Goal: Task Accomplishment & Management: Manage account settings

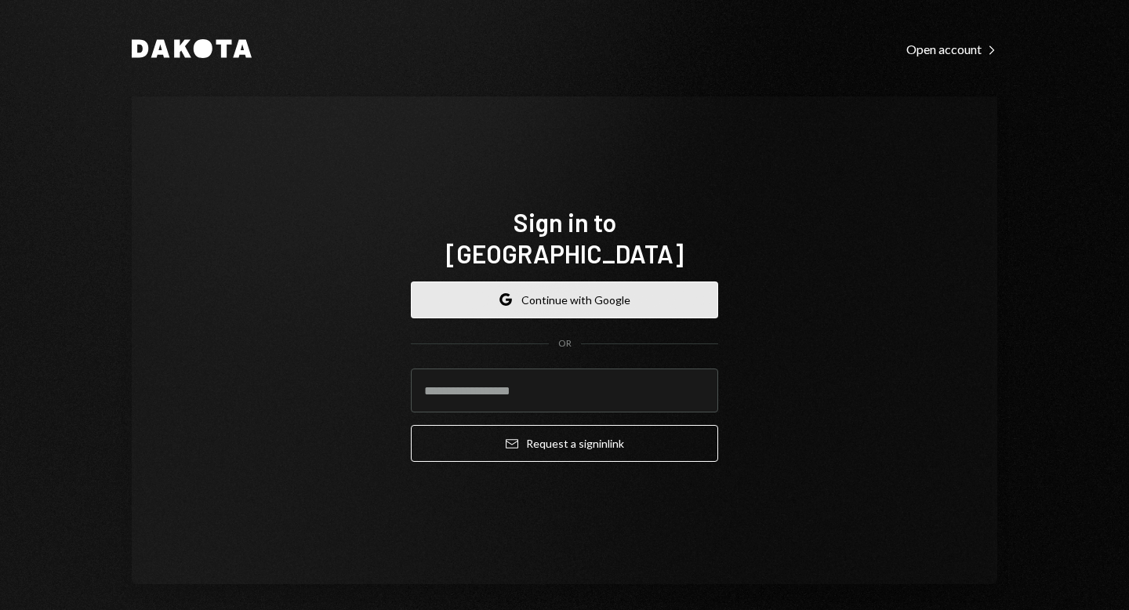
click at [517, 281] on button "Google Continue with Google" at bounding box center [564, 299] width 307 height 37
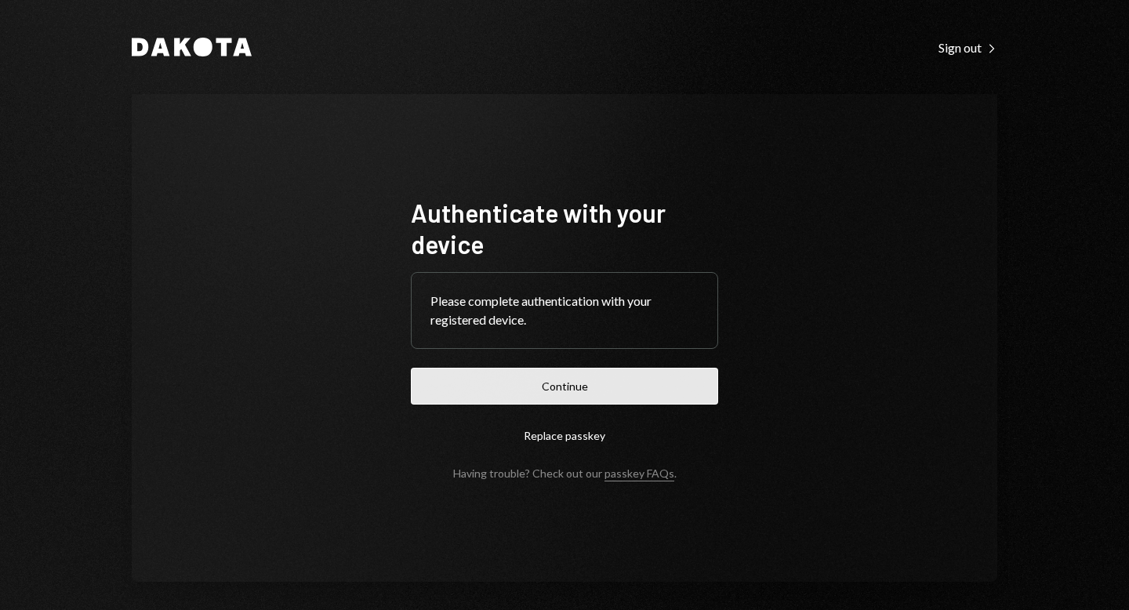
click at [496, 379] on button "Continue" at bounding box center [564, 386] width 307 height 37
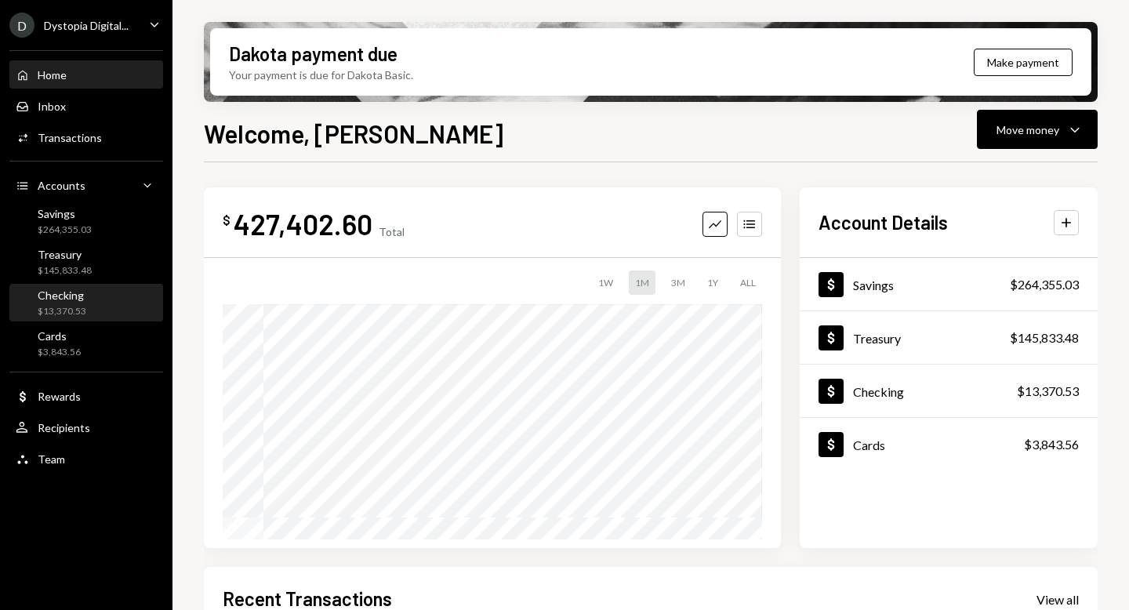
click at [75, 301] on div "Checking" at bounding box center [62, 295] width 49 height 13
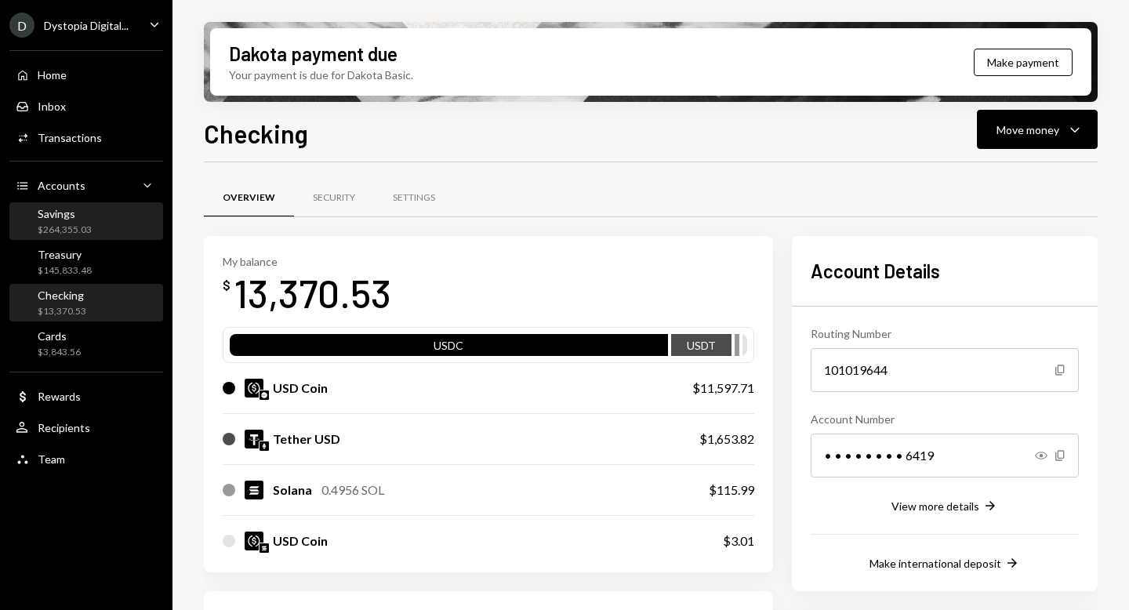
click at [69, 220] on div "Savings" at bounding box center [65, 213] width 54 height 13
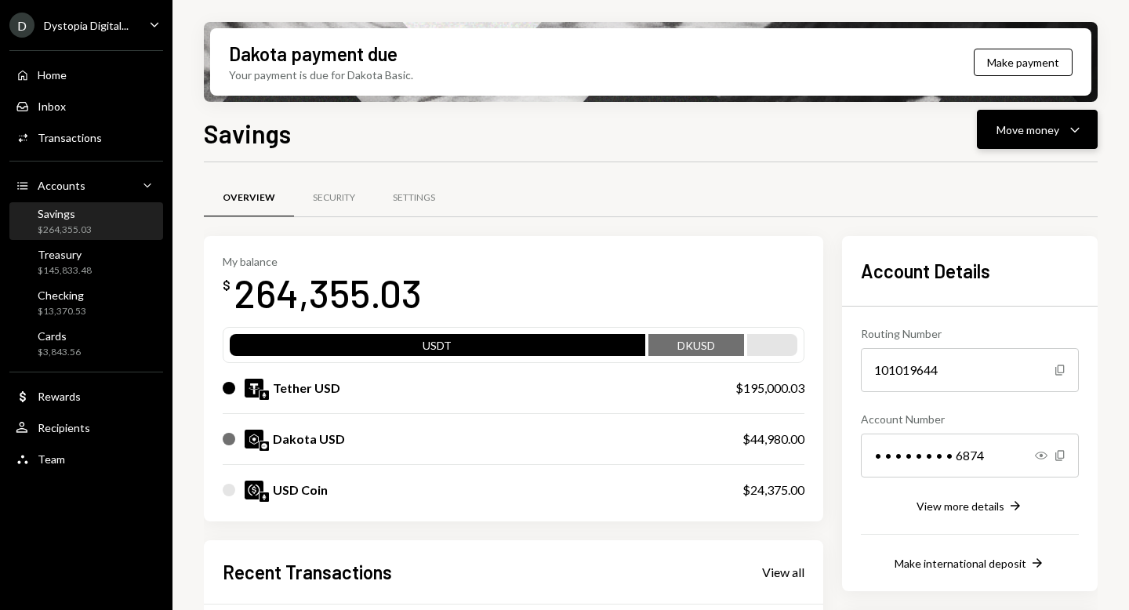
click at [1062, 147] on button "Move money Caret Down" at bounding box center [1037, 129] width 121 height 39
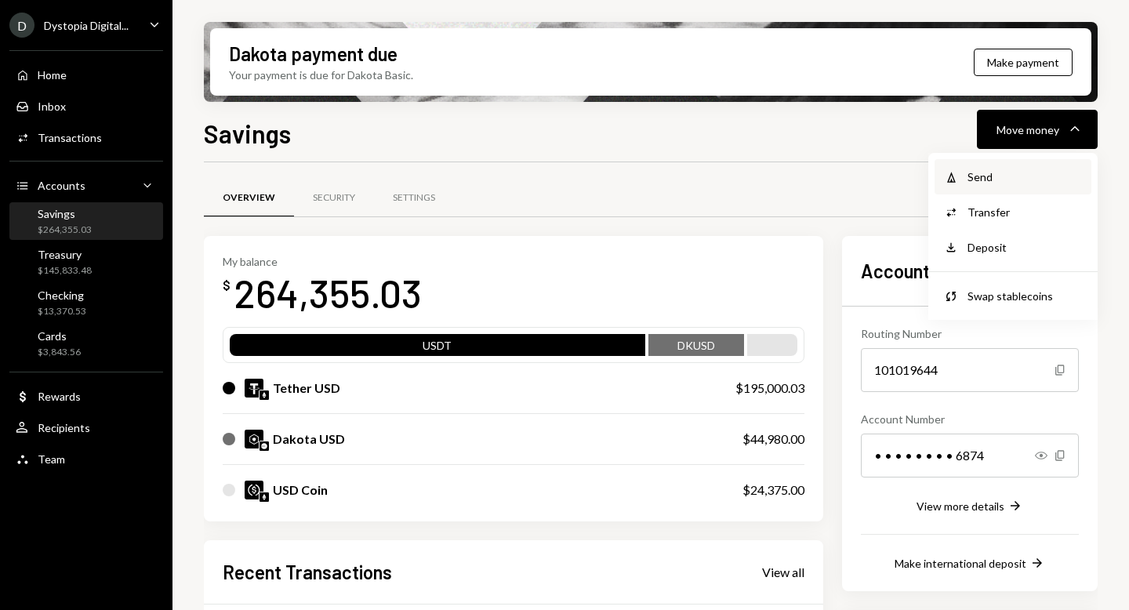
click at [1009, 183] on div "Send" at bounding box center [1025, 177] width 114 height 16
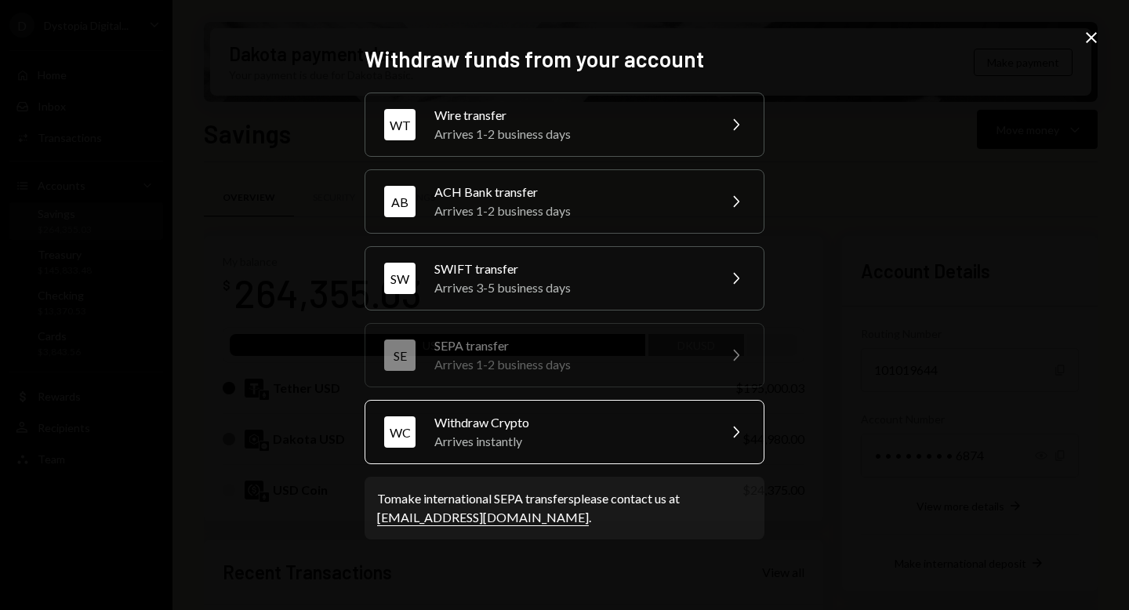
click at [539, 433] on div "Arrives instantly" at bounding box center [570, 441] width 273 height 19
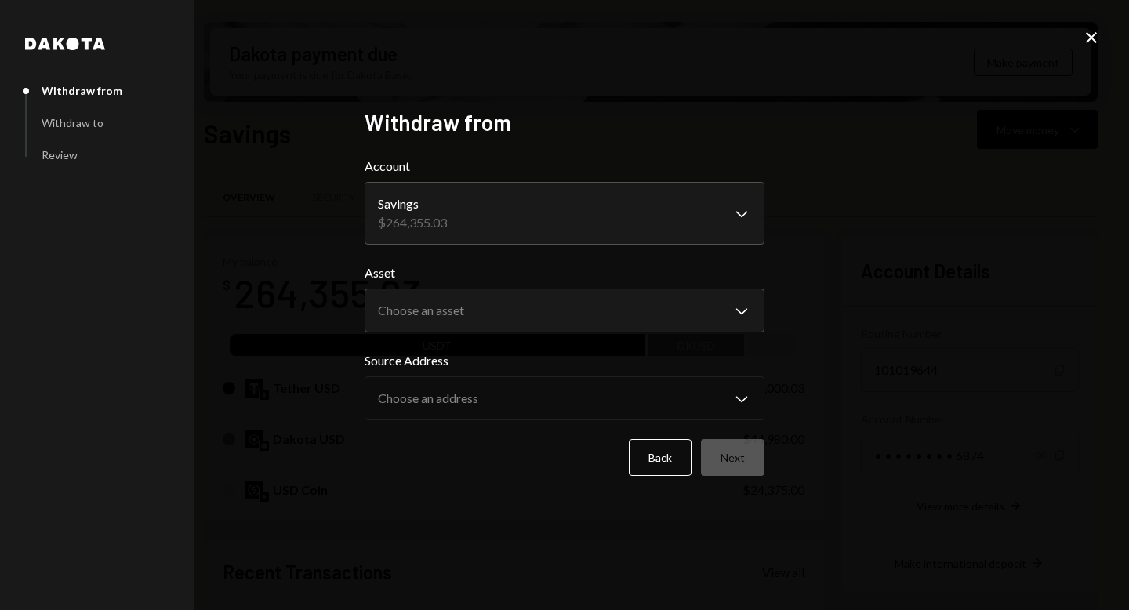
click at [549, 207] on body "D Dystopia Digital... Caret Down Home Home Inbox Inbox Activities Transactions …" at bounding box center [564, 305] width 1129 height 610
click at [472, 311] on body "D Dystopia Digital... Caret Down Home Home Inbox Inbox Activities Transactions …" at bounding box center [564, 305] width 1129 height 610
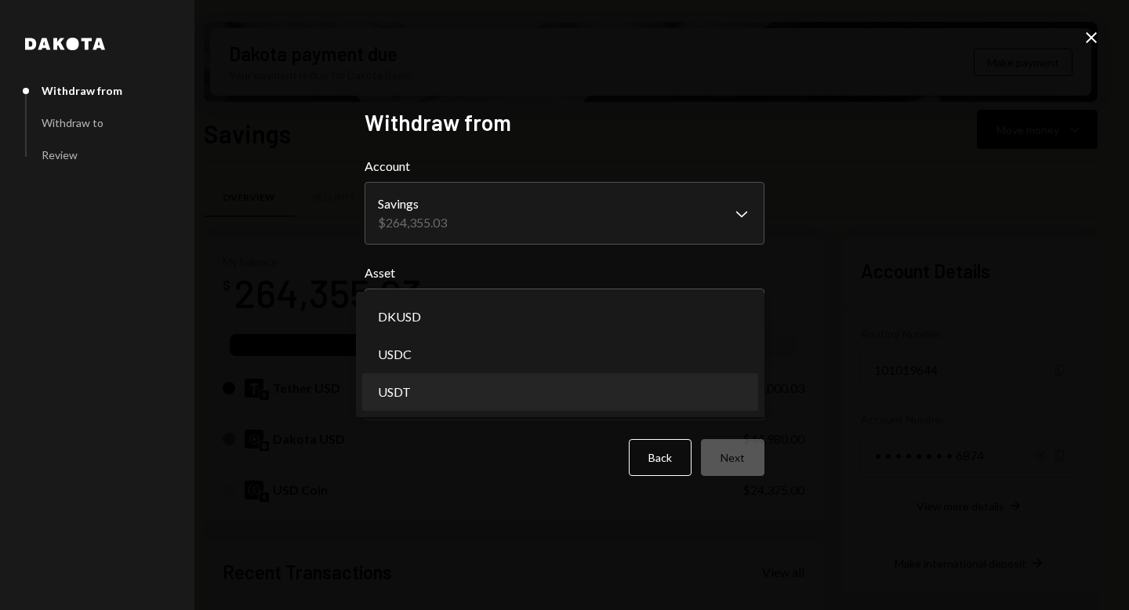
select select "****"
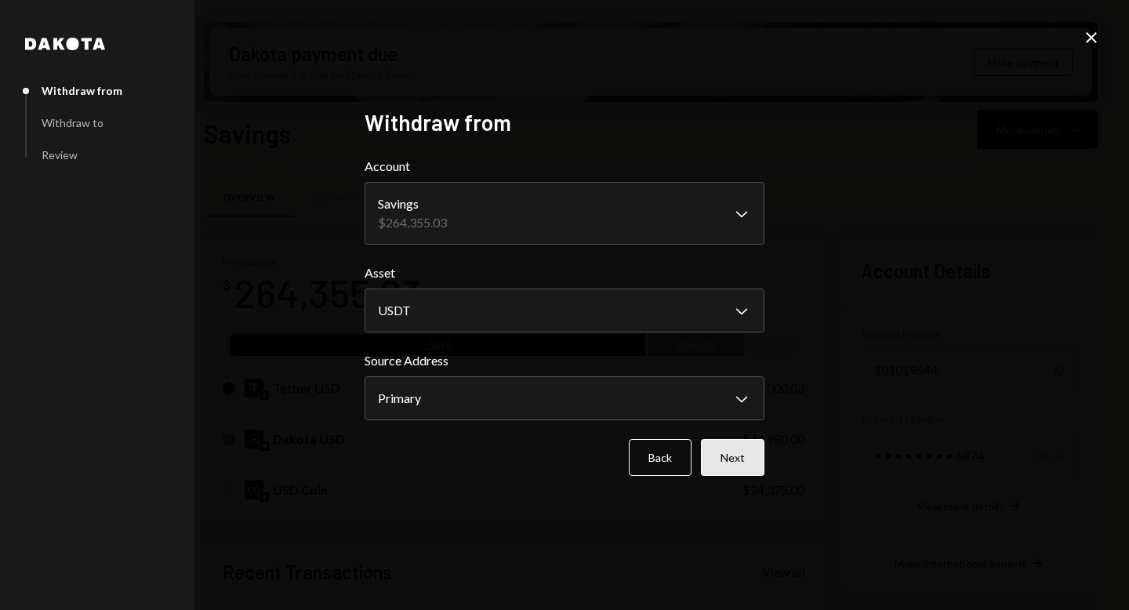
click at [718, 459] on button "Next" at bounding box center [733, 457] width 64 height 37
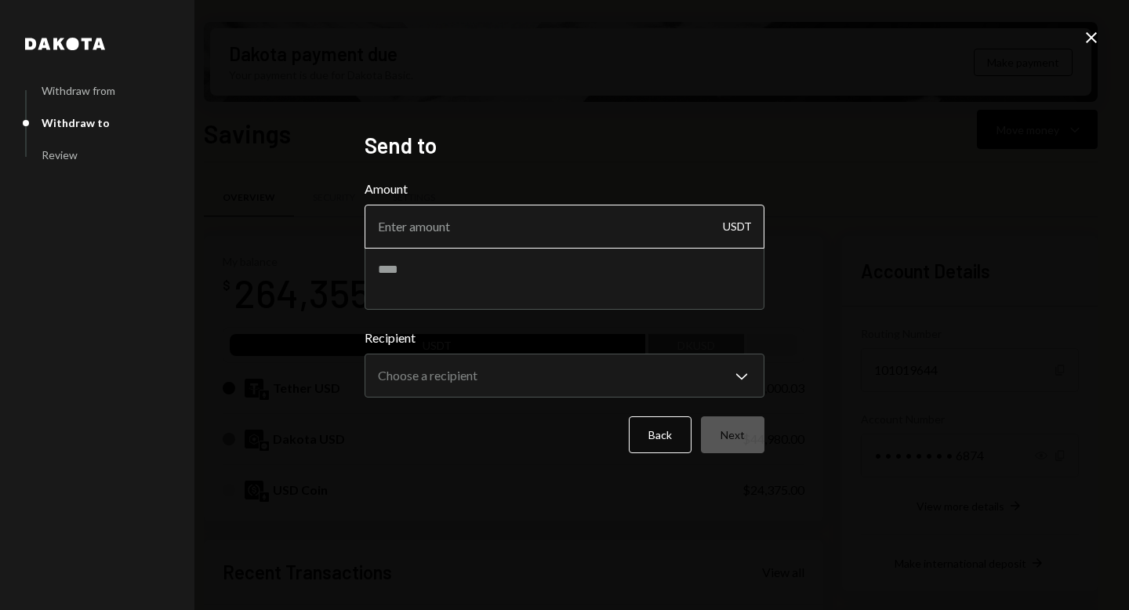
click at [557, 205] on input "Amount" at bounding box center [565, 227] width 400 height 44
type input "6600"
click at [462, 278] on textarea at bounding box center [565, 278] width 400 height 63
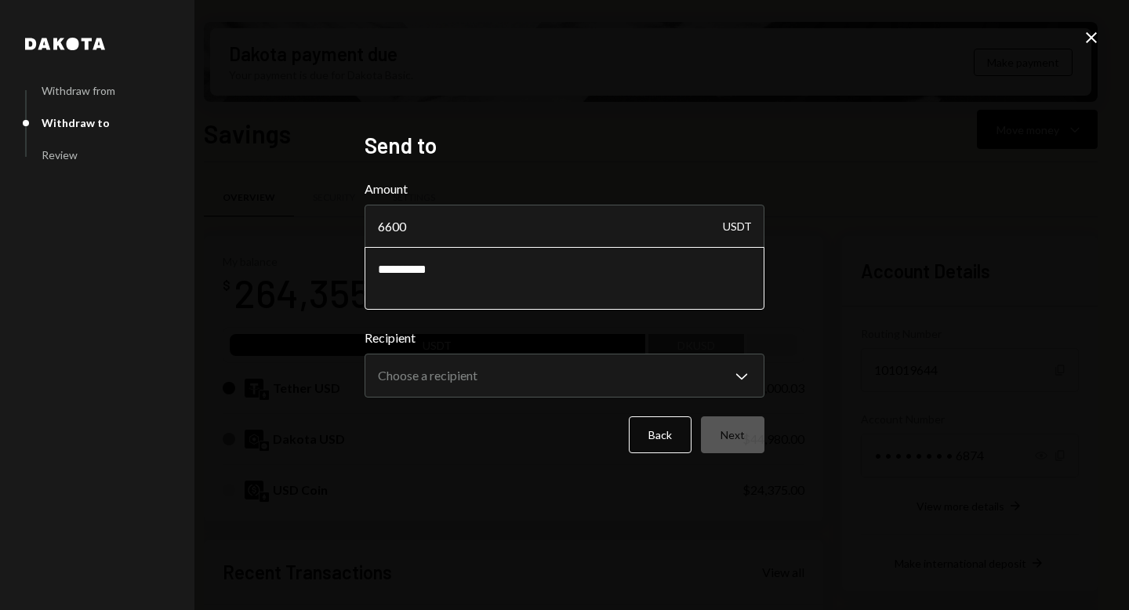
paste textarea "**********"
type textarea "**********"
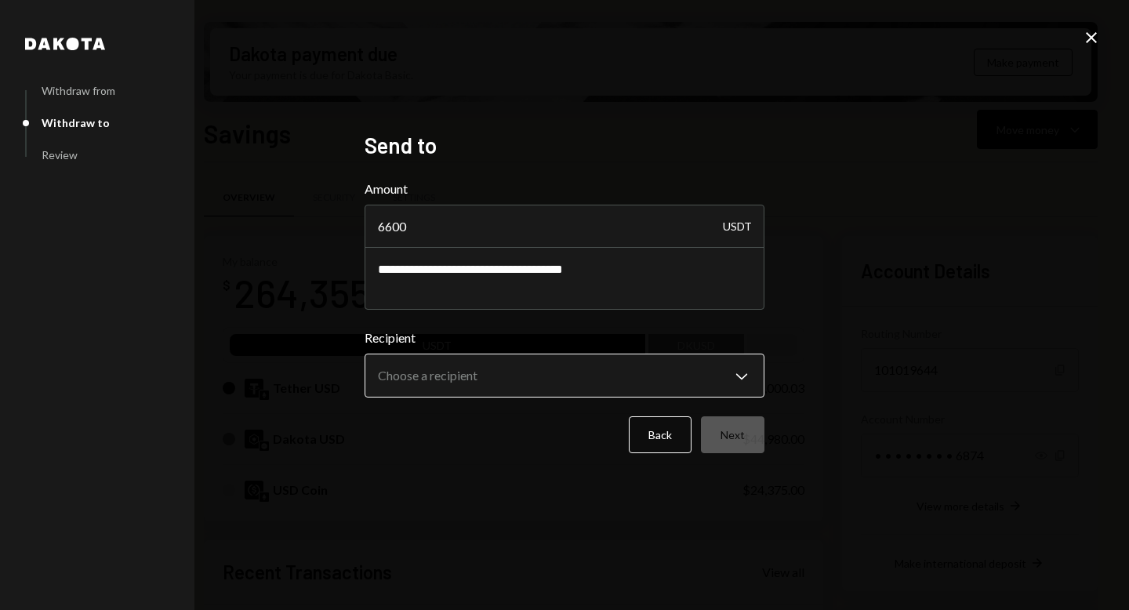
click at [463, 377] on body "D Dystopia Digital... Caret Down Home Home Inbox Inbox Activities Transactions …" at bounding box center [564, 305] width 1129 height 610
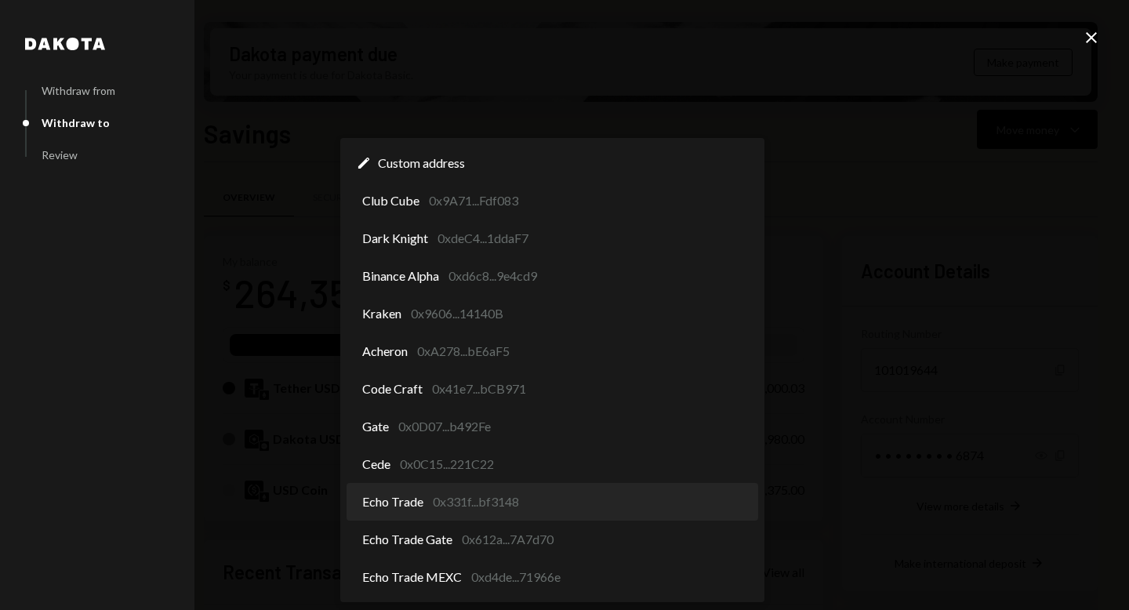
select select "**********"
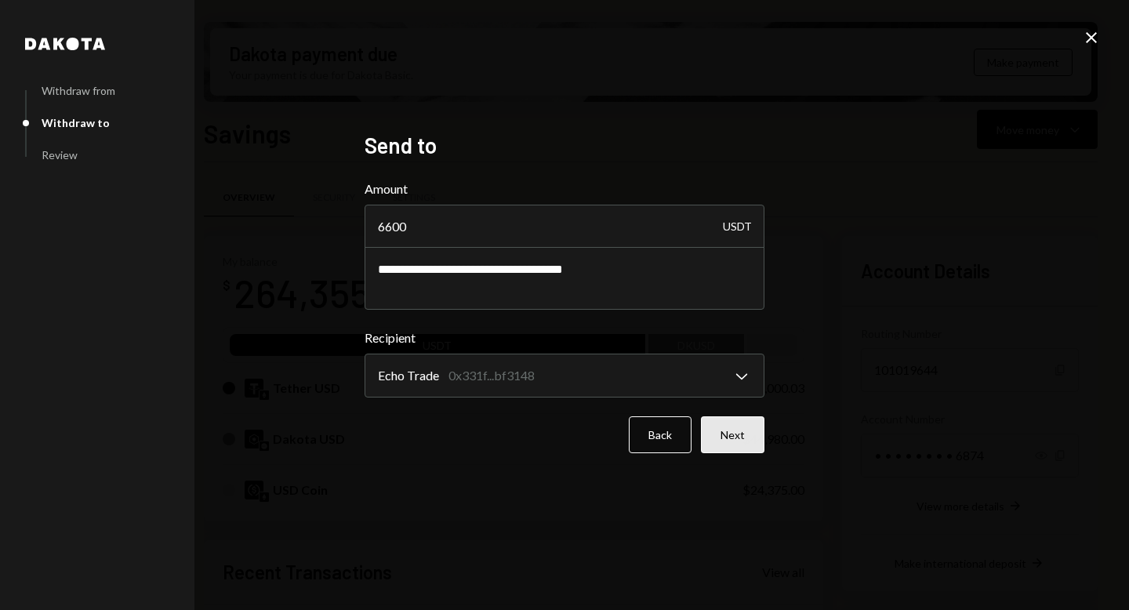
click at [735, 435] on button "Next" at bounding box center [733, 434] width 64 height 37
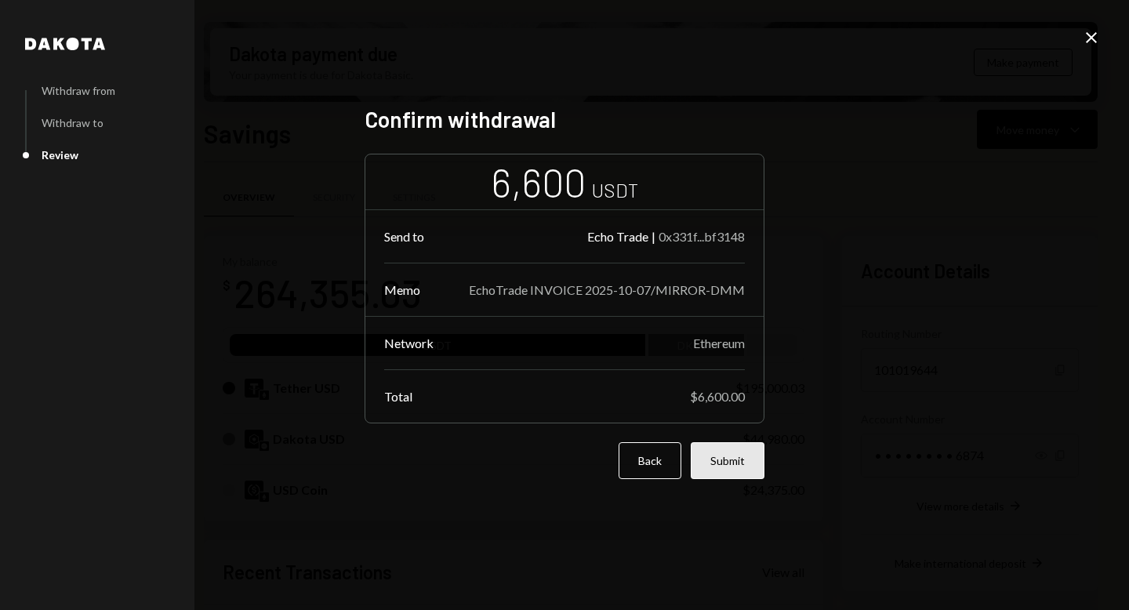
click at [728, 455] on button "Submit" at bounding box center [728, 460] width 74 height 37
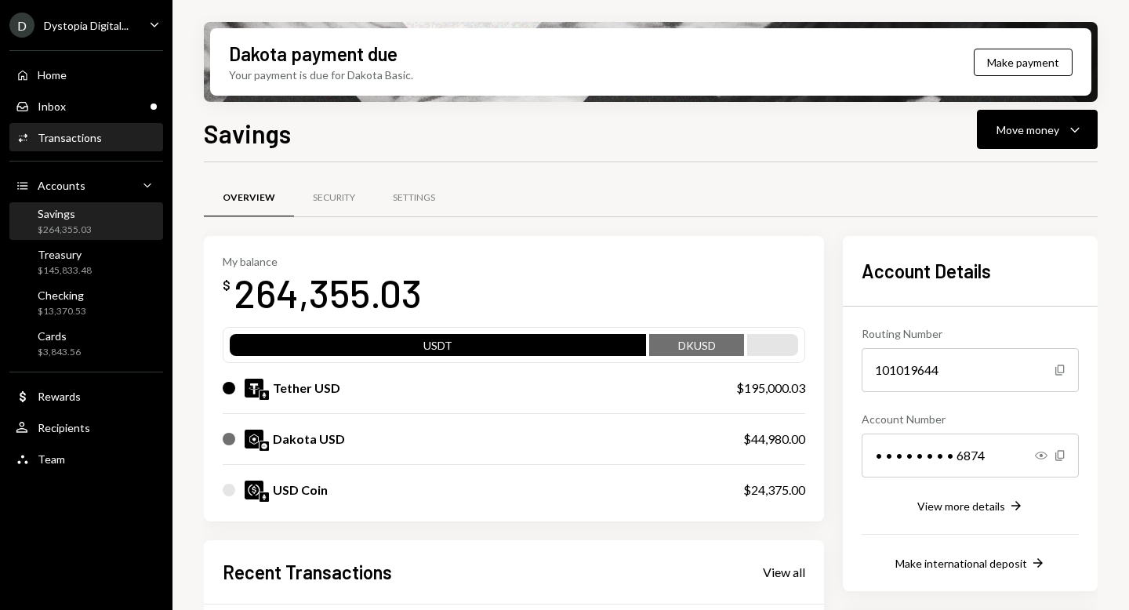
click at [82, 147] on div "Activities Transactions" at bounding box center [86, 138] width 141 height 27
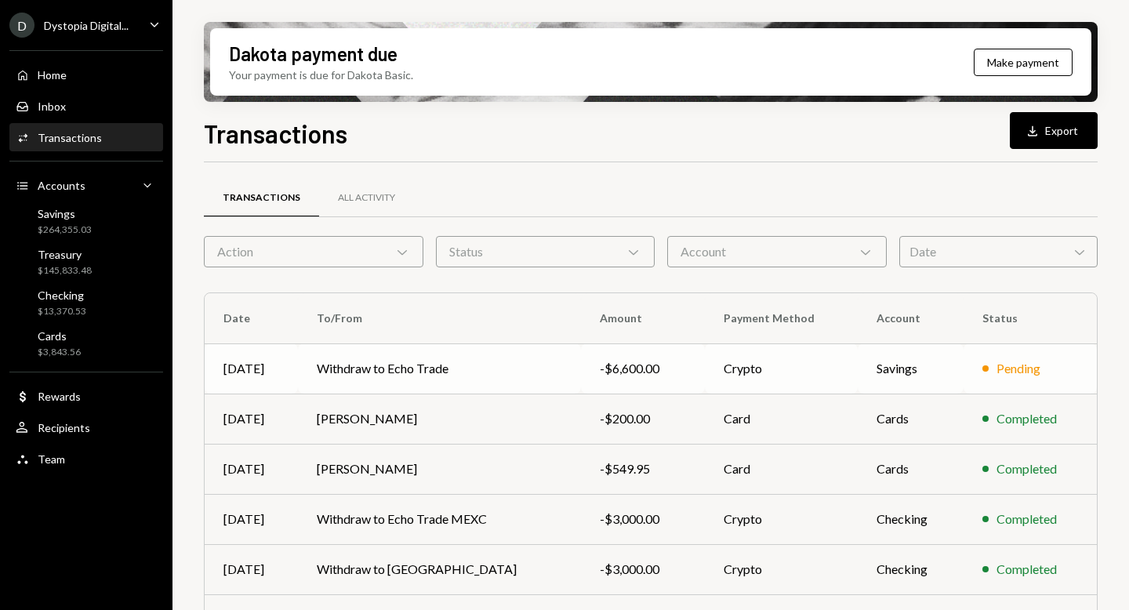
click at [365, 368] on td "Withdraw to Echo Trade" at bounding box center [439, 368] width 283 height 50
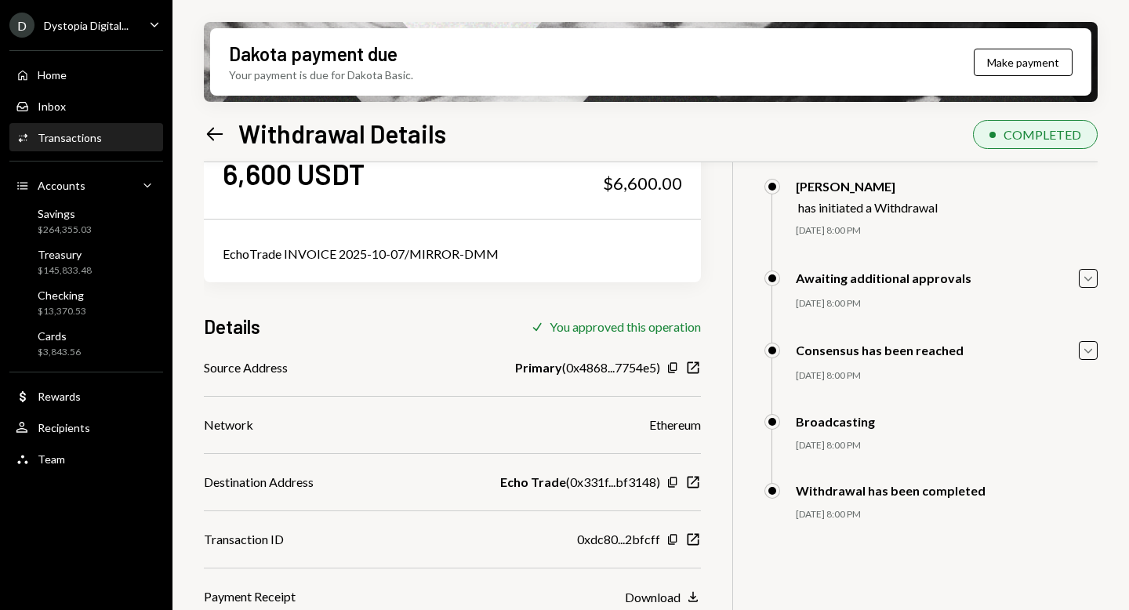
scroll to position [125, 0]
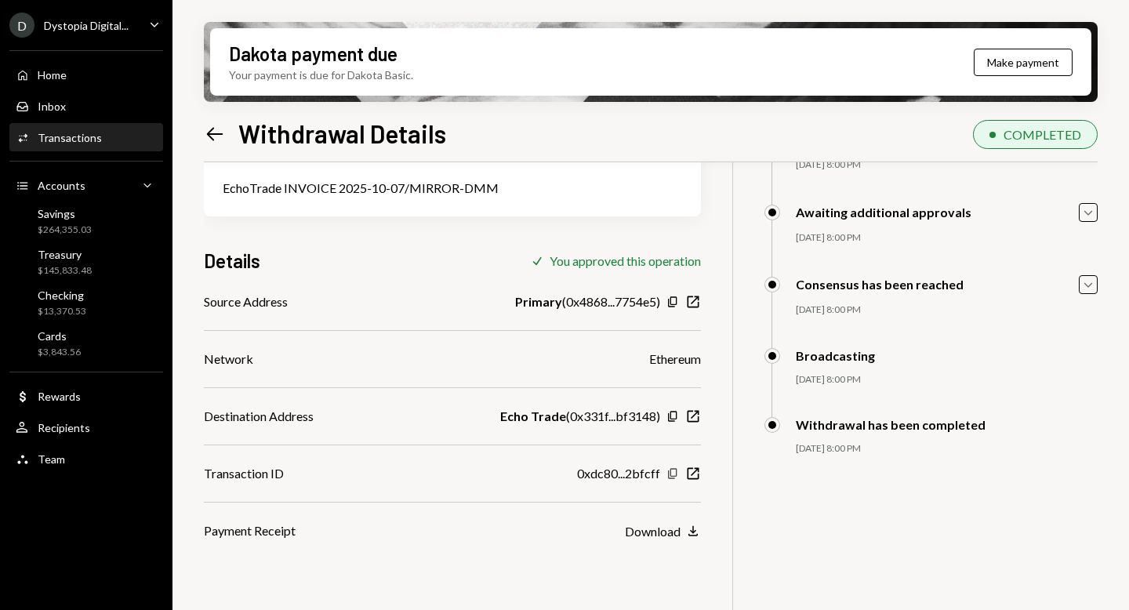
click at [672, 469] on icon "button" at bounding box center [672, 473] width 9 height 10
